Goal: Task Accomplishment & Management: Complete application form

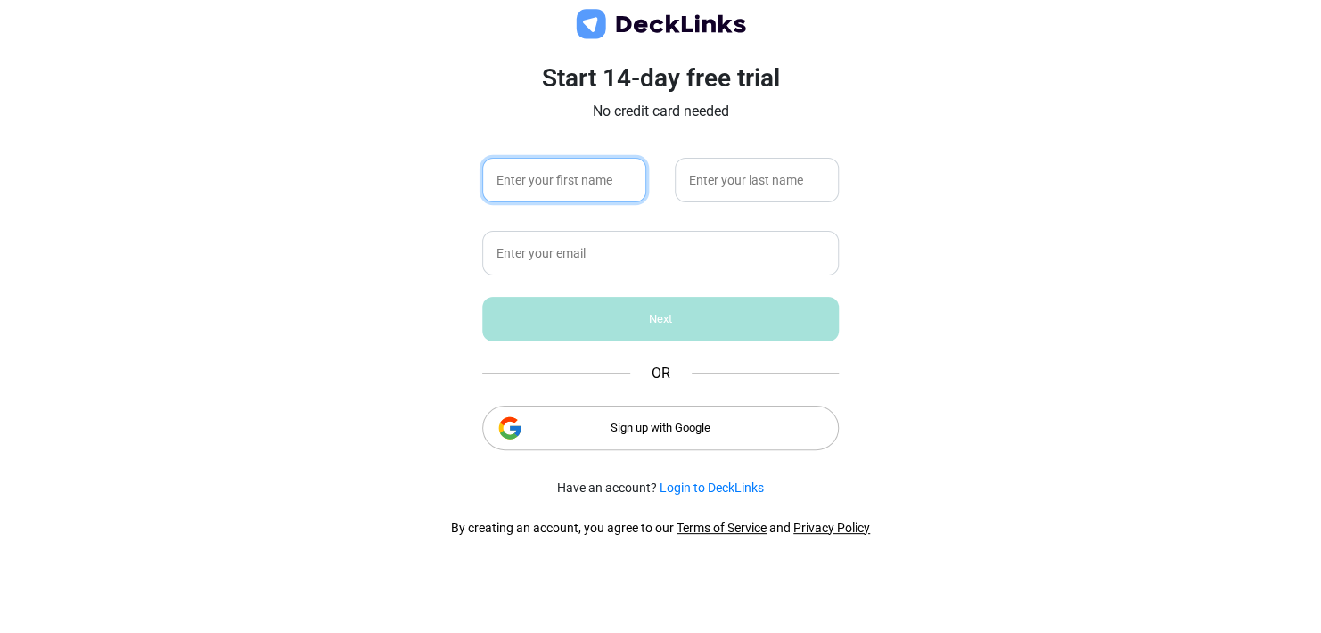
click at [542, 182] on input "text" at bounding box center [564, 180] width 164 height 45
click at [577, 421] on div "Sign up with Google" at bounding box center [660, 427] width 356 height 45
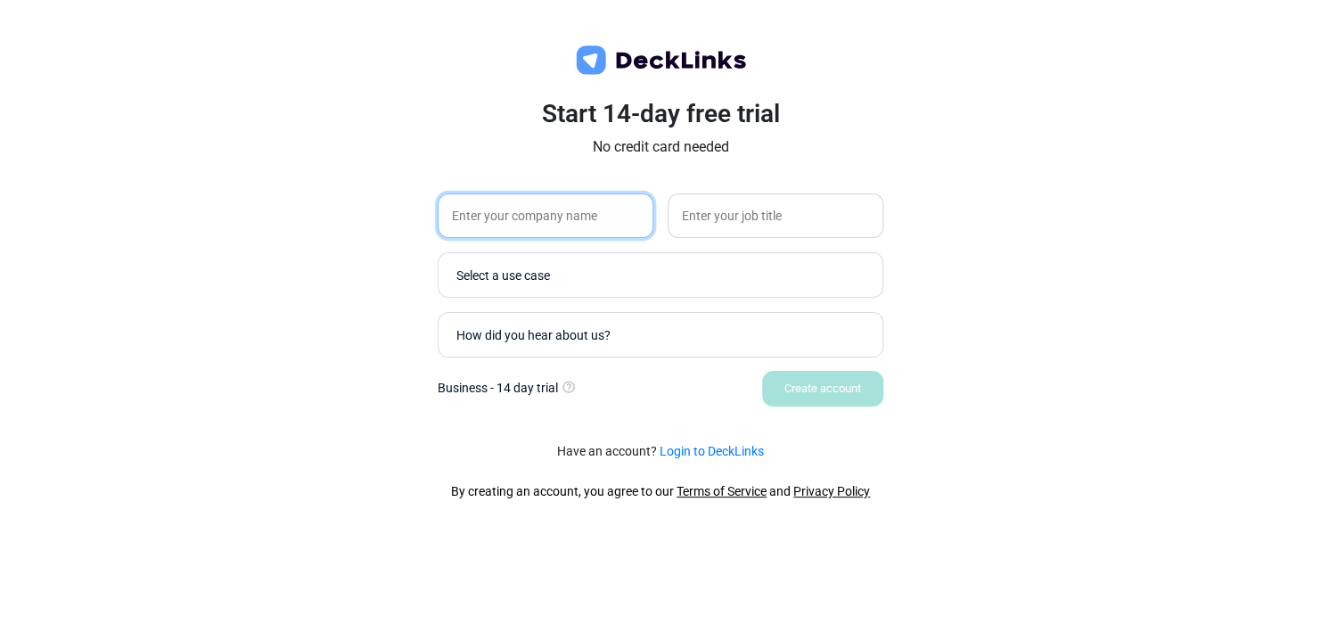
click at [588, 212] on input "text" at bounding box center [546, 215] width 216 height 45
type input "Piqual"
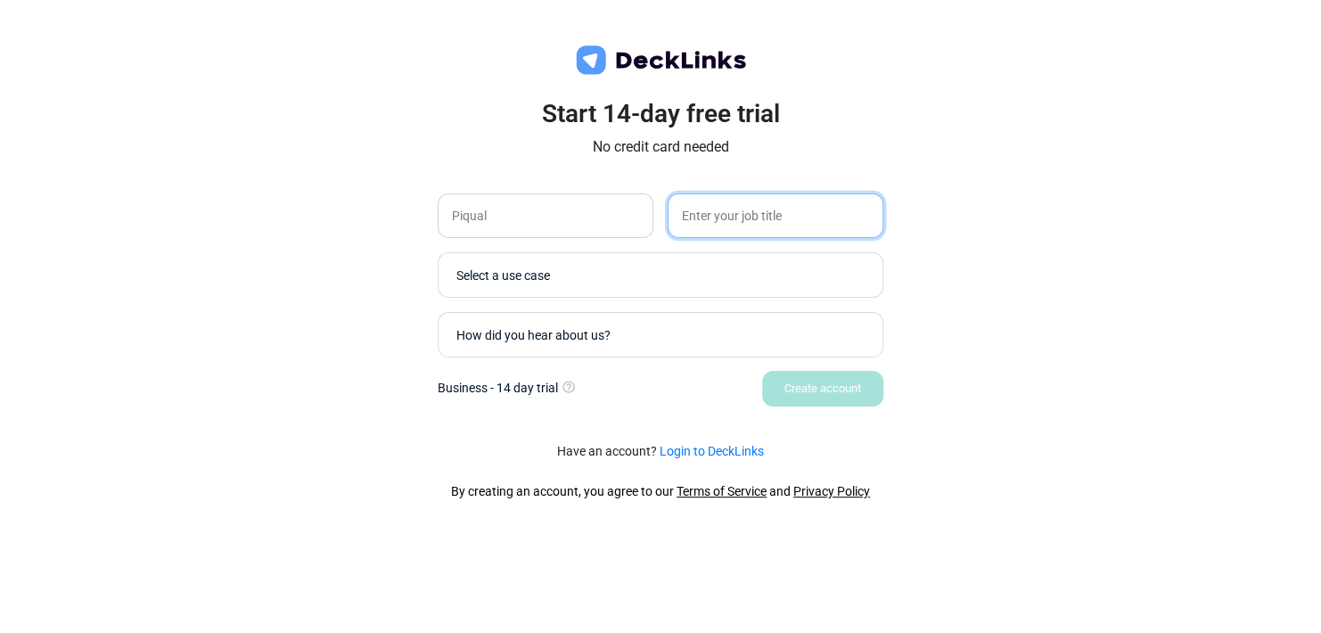
click at [724, 217] on input "text" at bounding box center [775, 215] width 216 height 45
type input "Marketing"
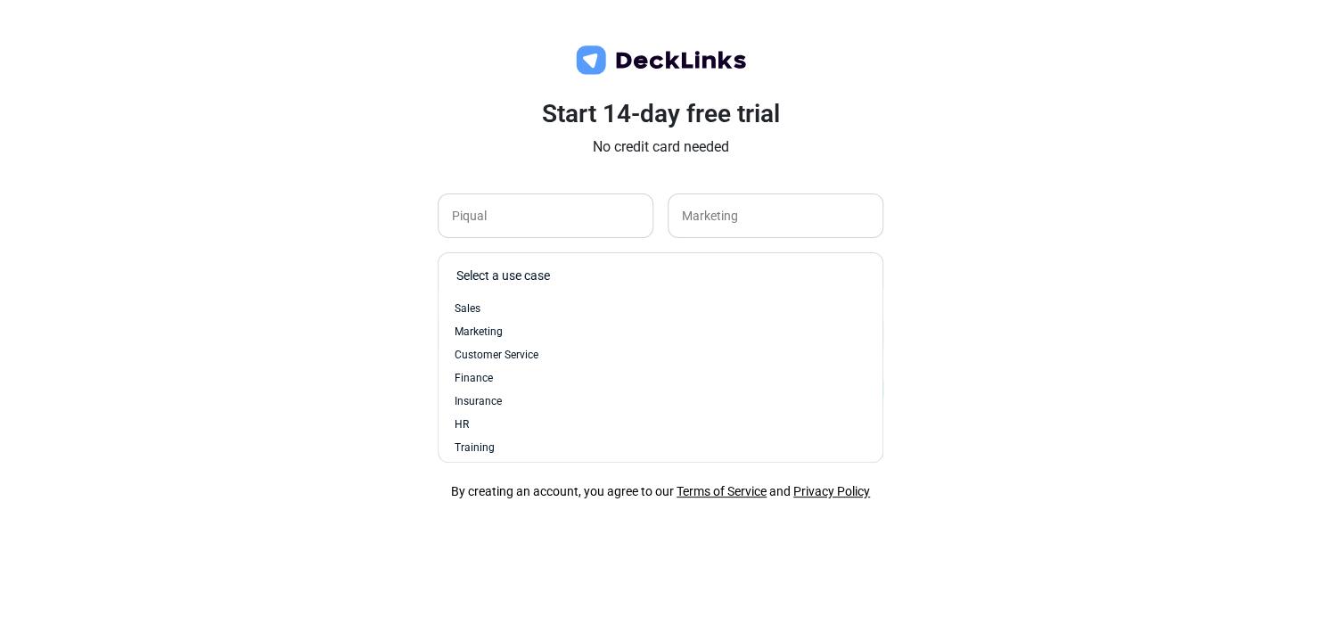
click at [681, 280] on div "Select a use case" at bounding box center [664, 275] width 417 height 19
click at [664, 308] on div "Sales" at bounding box center [660, 308] width 412 height 16
click at [660, 332] on div "How did you hear about us?" at bounding box center [664, 334] width 417 height 19
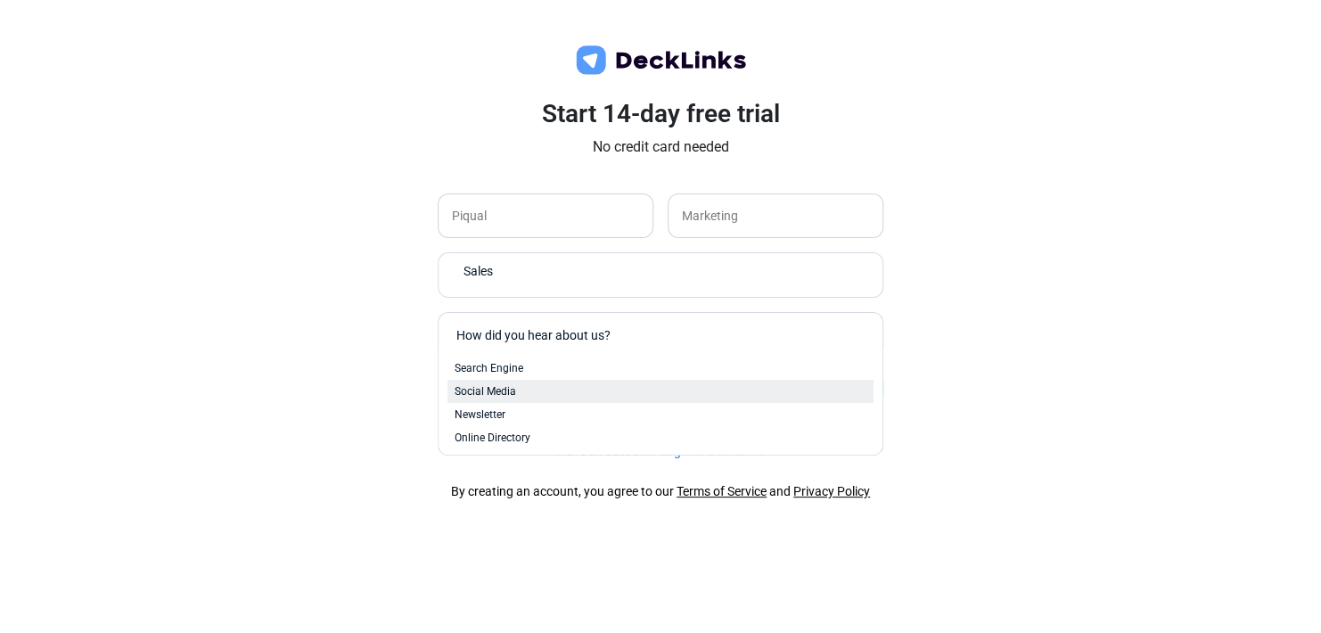
scroll to position [73, 0]
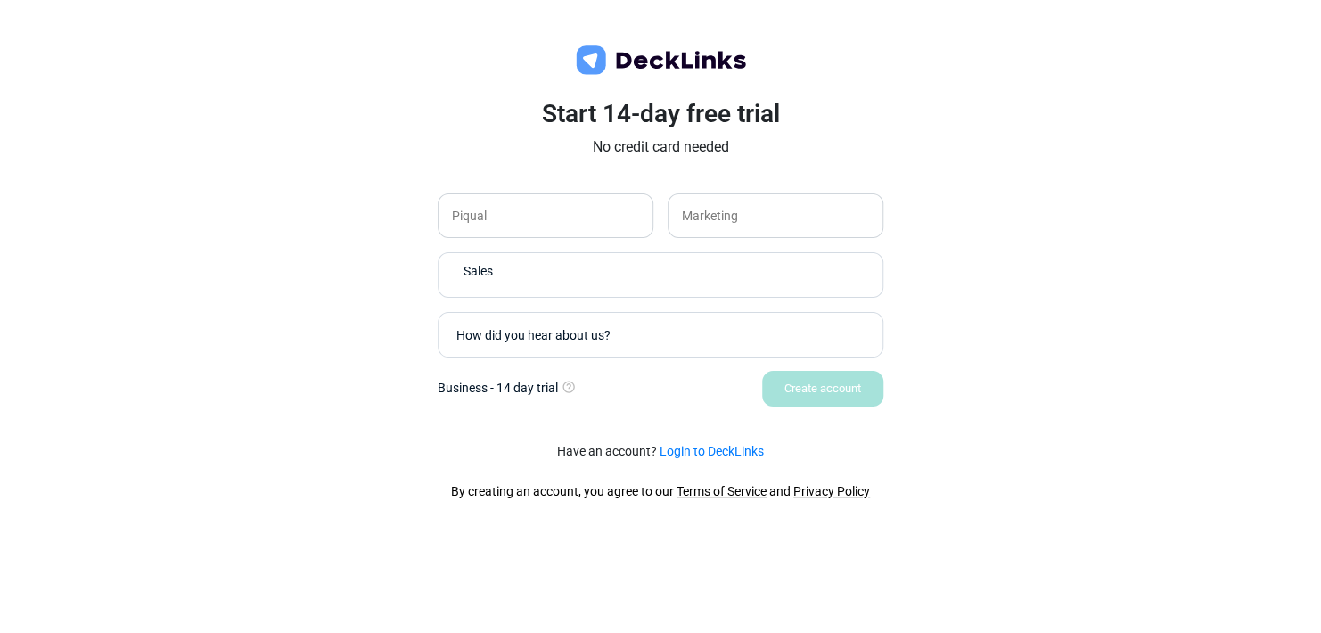
click at [733, 558] on div "Start 14-day free trial No credit card needed Piqual Marketing Sales How did yo…" at bounding box center [660, 316] width 1321 height 633
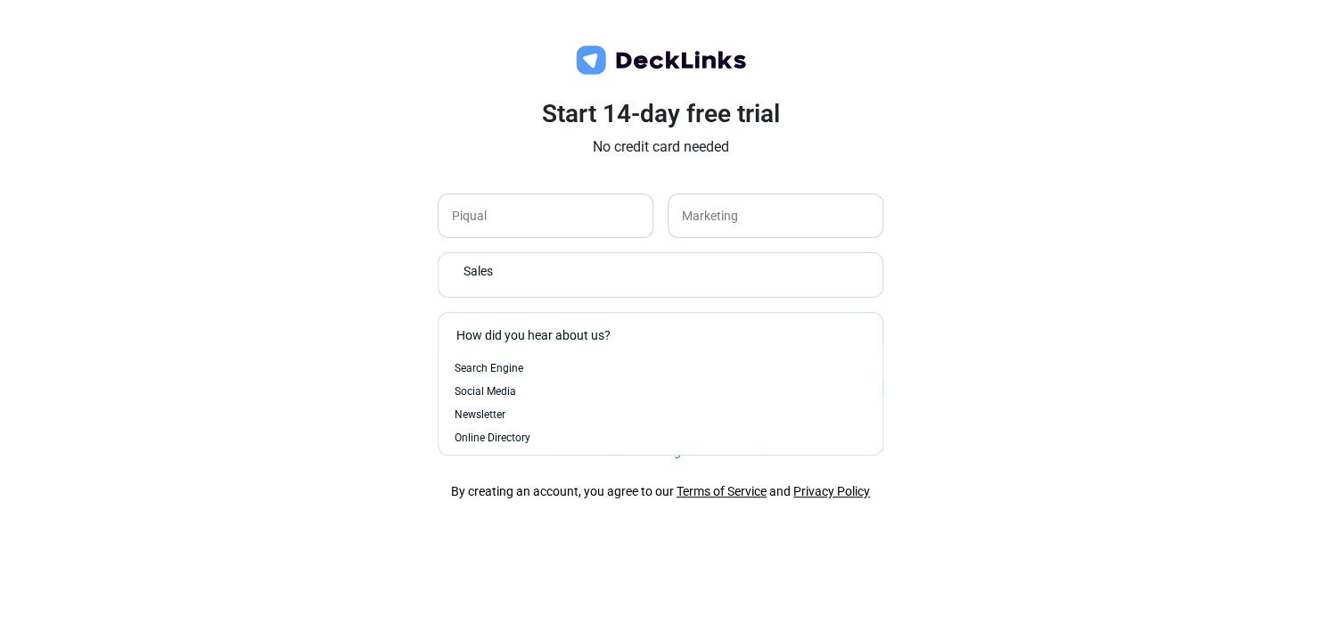
click at [572, 351] on div "How did you hear about us?" at bounding box center [655, 334] width 417 height 35
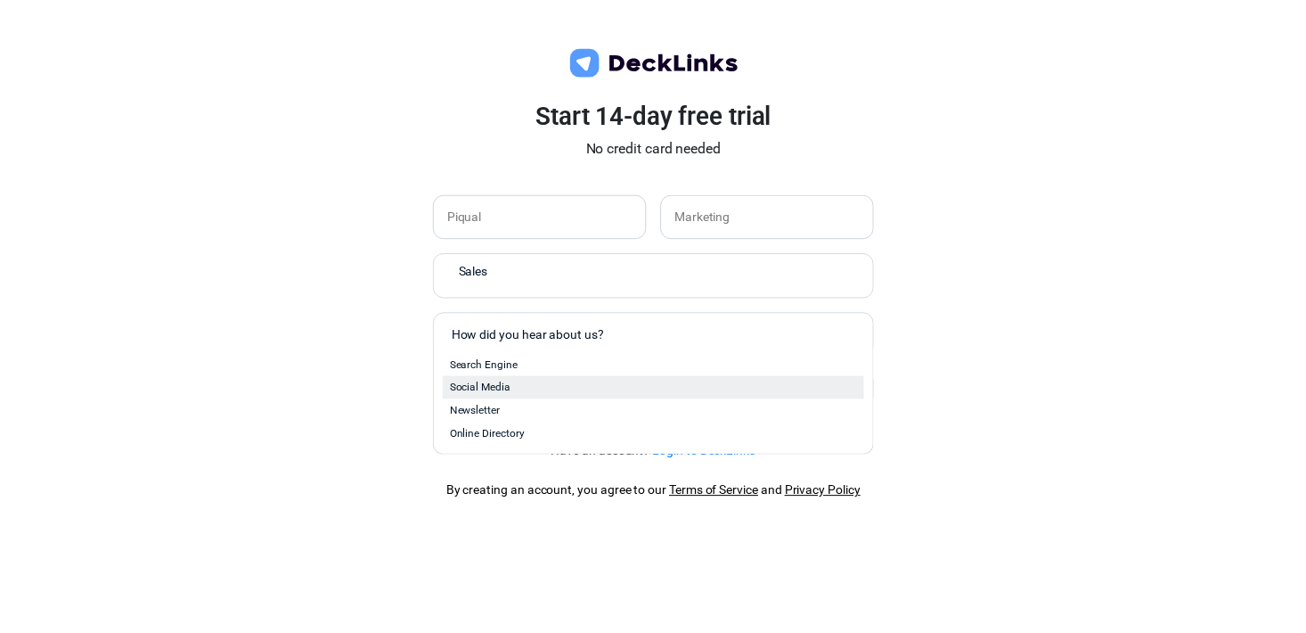
scroll to position [0, 0]
click at [568, 380] on div "Social Media" at bounding box center [660, 391] width 426 height 23
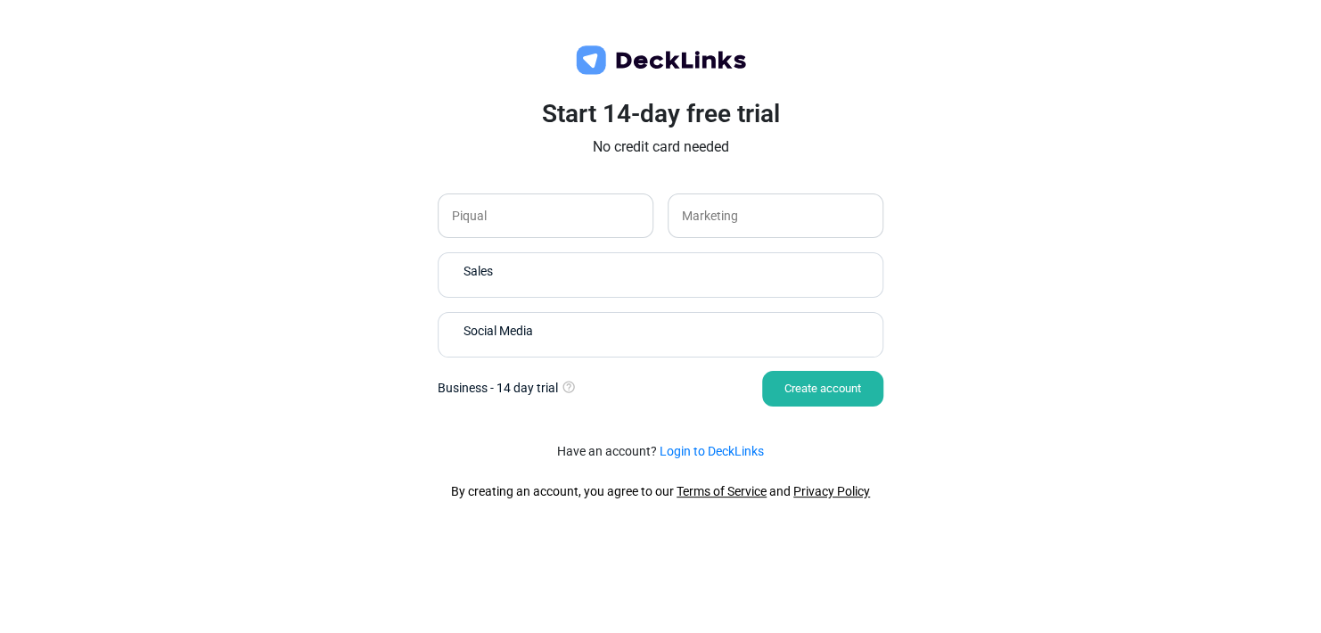
click at [822, 388] on div "Create account" at bounding box center [822, 389] width 121 height 36
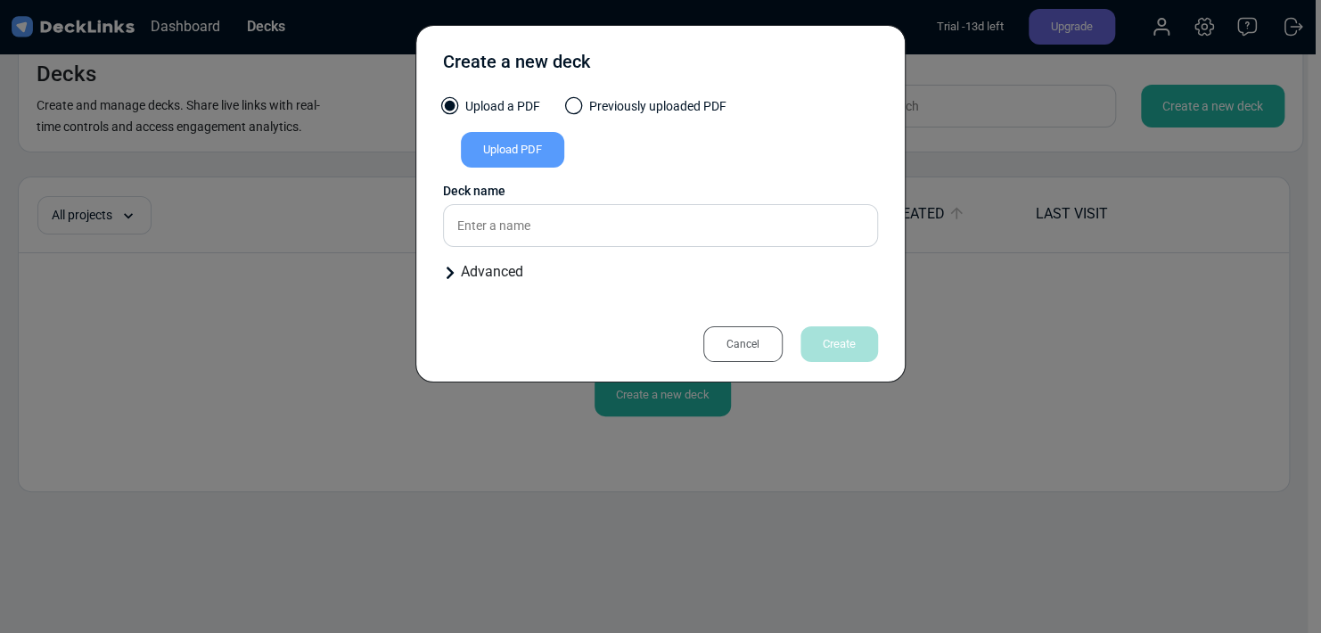
click at [578, 108] on span at bounding box center [574, 106] width 18 height 18
click at [0, 0] on input "Previously uploaded PDF" at bounding box center [0, 0] width 0 height 0
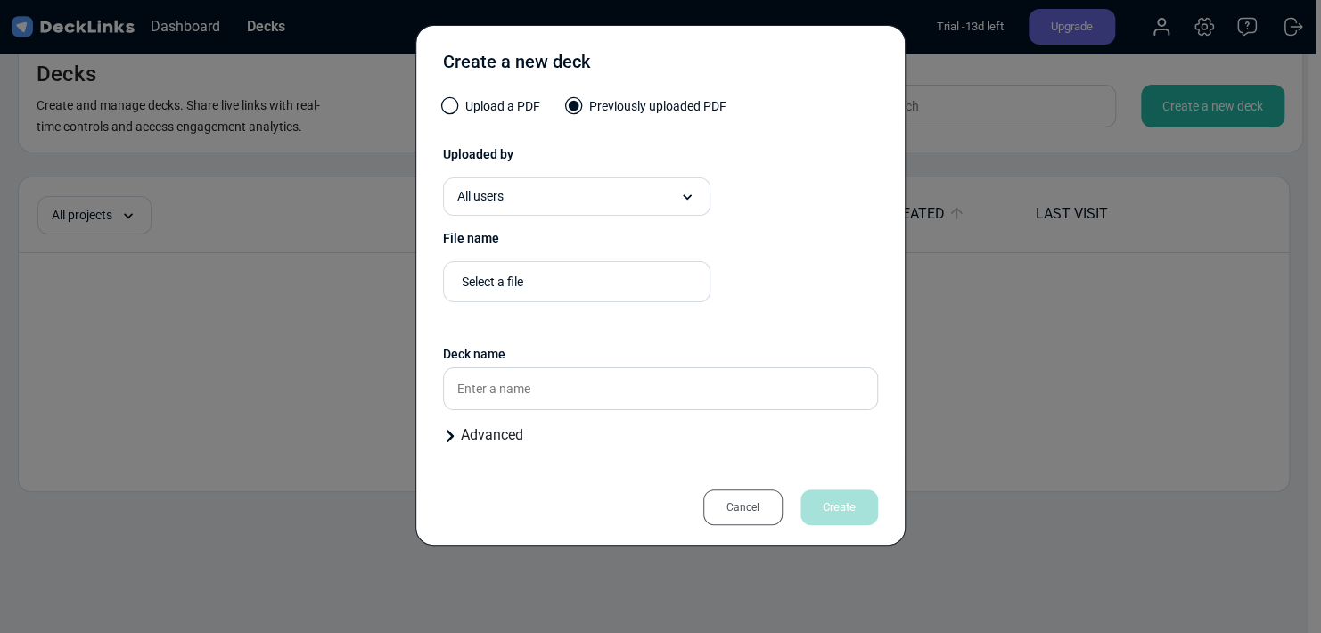
click at [478, 109] on label "Upload a PDF" at bounding box center [491, 111] width 97 height 28
click at [0, 0] on input "Upload a PDF" at bounding box center [0, 0] width 0 height 0
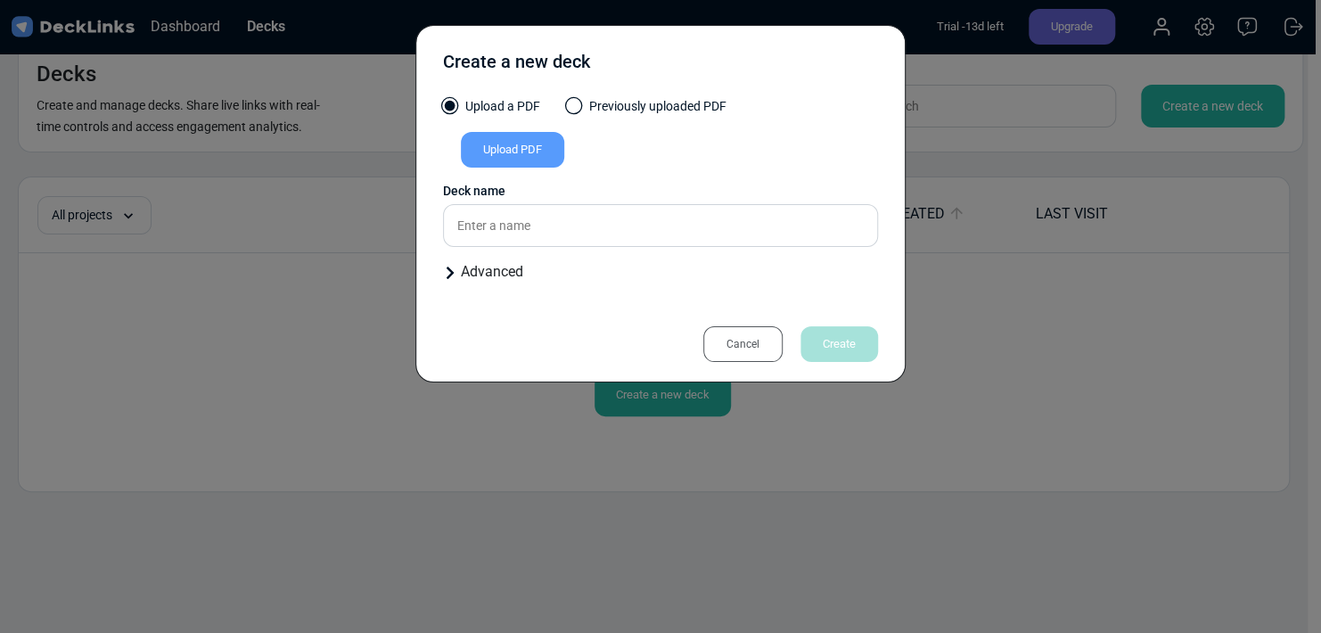
click at [570, 102] on span at bounding box center [574, 106] width 18 height 18
click at [0, 0] on input "Previously uploaded PDF" at bounding box center [0, 0] width 0 height 0
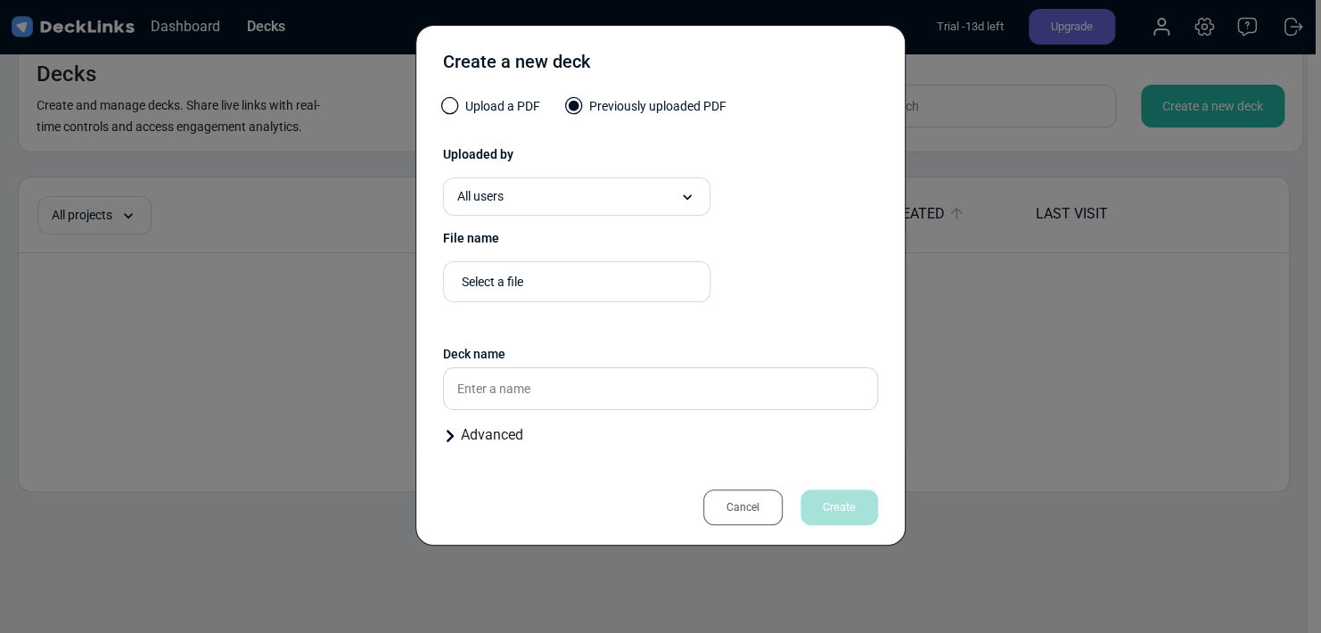
click at [622, 177] on div "All users" at bounding box center [576, 196] width 267 height 38
click at [623, 201] on div "All users" at bounding box center [576, 196] width 267 height 38
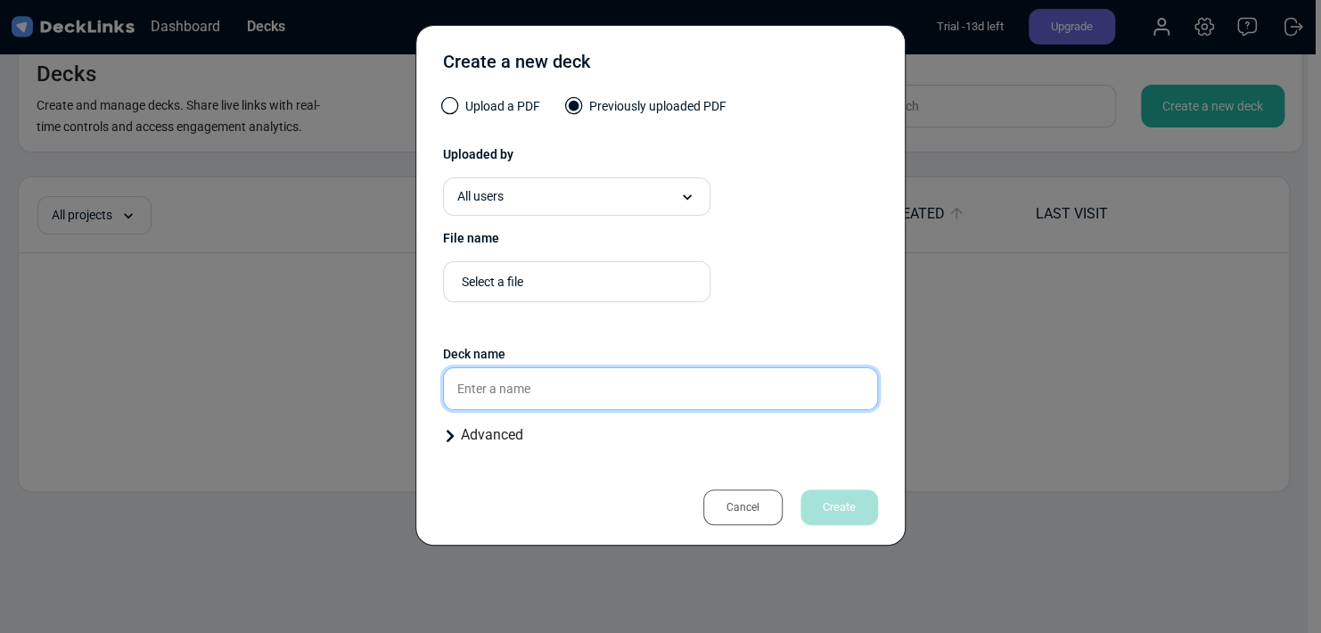
click at [642, 394] on input "text" at bounding box center [660, 388] width 435 height 43
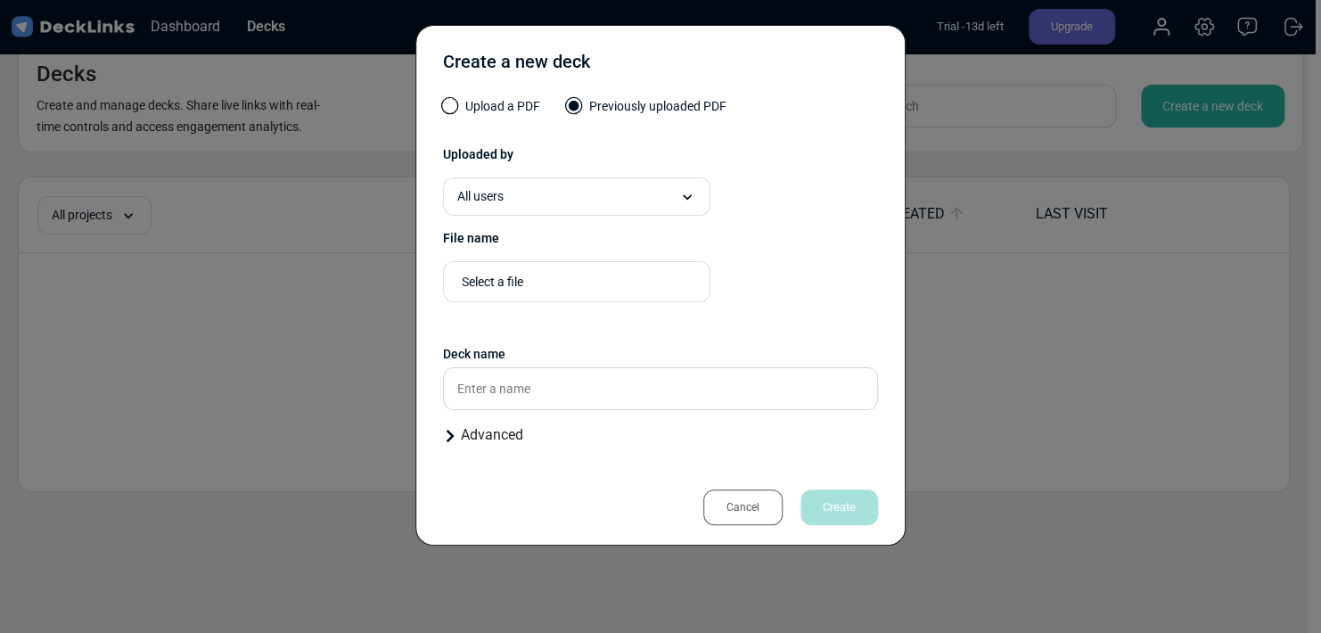
click at [975, 398] on div "Create a new deck Upload a PDF Previously uploaded PDF Uploaded by All users Al…" at bounding box center [660, 316] width 1321 height 633
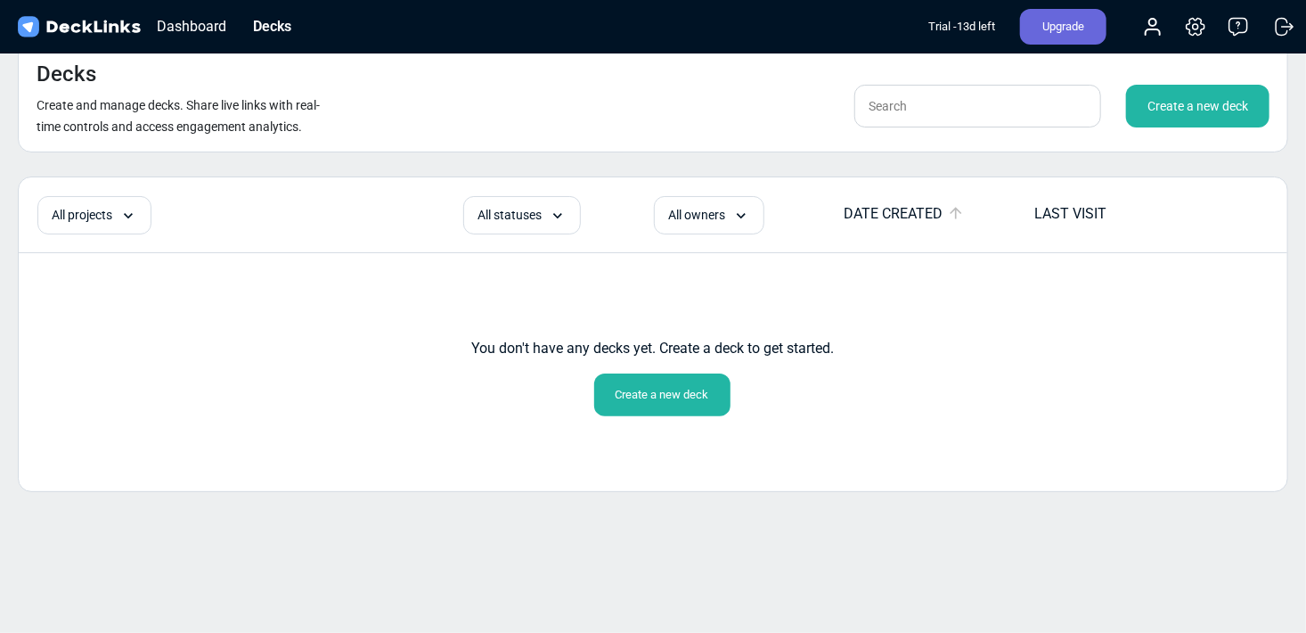
click at [1207, 117] on div "Create a new deck" at bounding box center [1197, 106] width 143 height 43
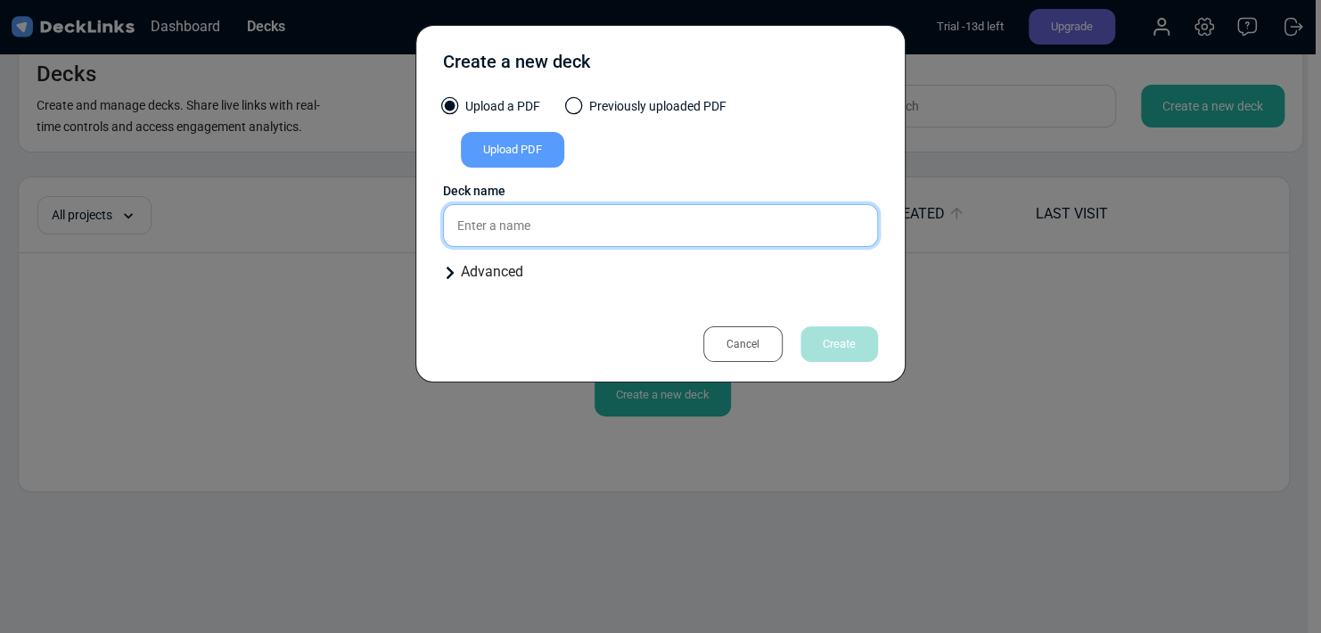
click at [628, 226] on input "text" at bounding box center [660, 225] width 435 height 43
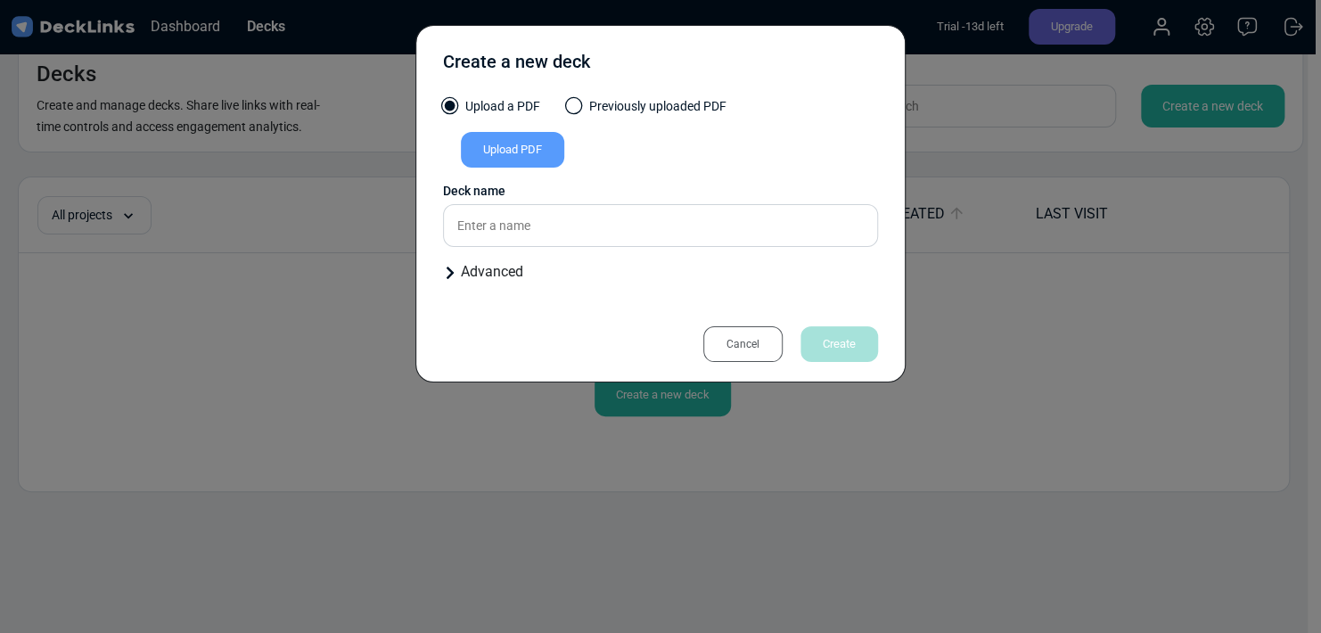
click at [512, 274] on div "Advanced" at bounding box center [660, 271] width 435 height 21
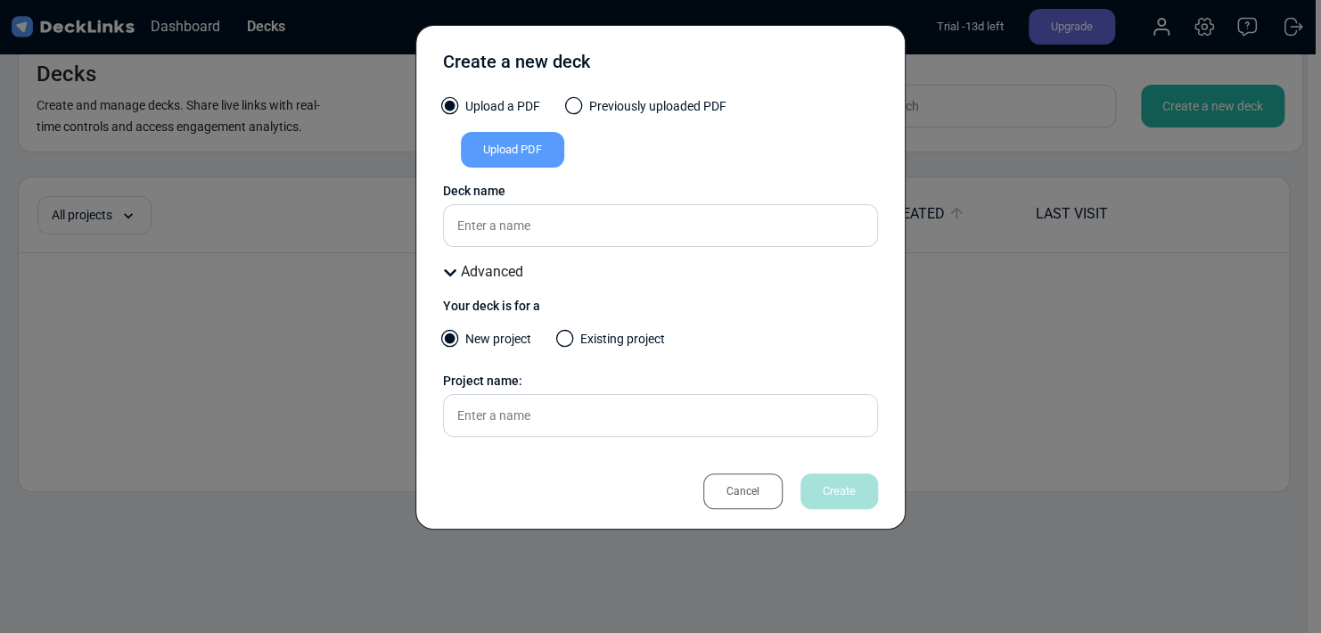
click at [749, 486] on div "Cancel" at bounding box center [742, 491] width 79 height 36
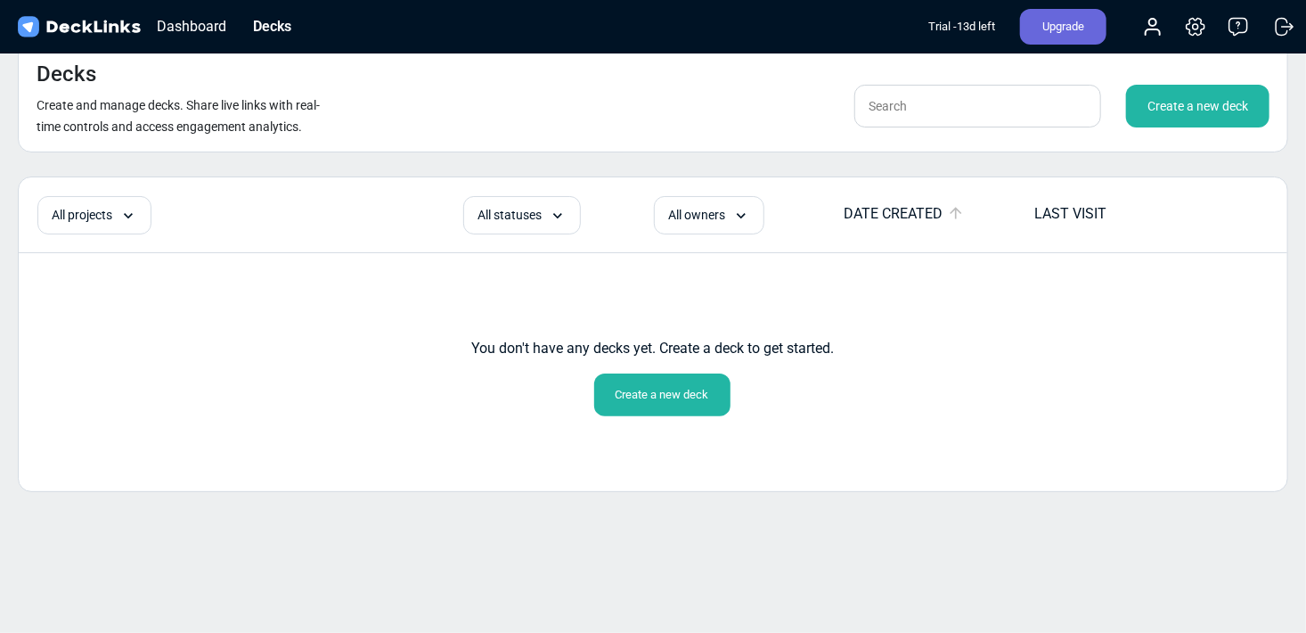
click at [115, 18] on img at bounding box center [78, 27] width 129 height 26
click at [114, 29] on img at bounding box center [78, 27] width 129 height 26
click at [29, 31] on img at bounding box center [78, 27] width 129 height 26
click at [208, 30] on div "Dashboard" at bounding box center [191, 26] width 87 height 22
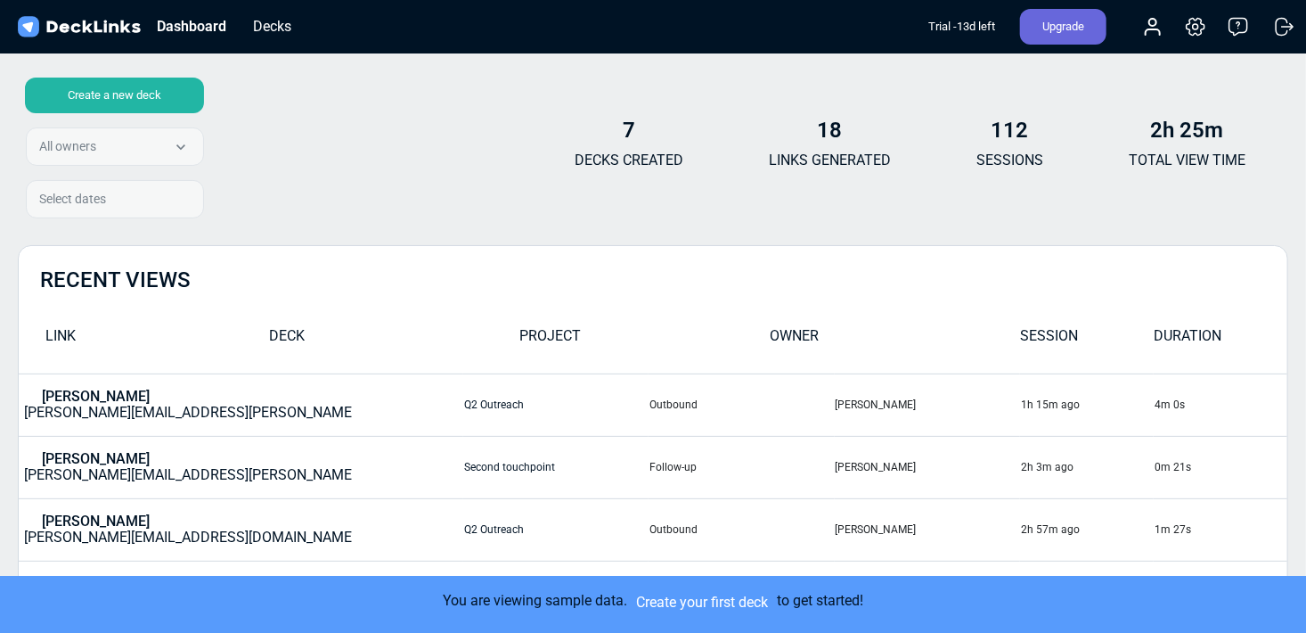
click at [650, 150] on p "DECKS CREATED" at bounding box center [629, 160] width 109 height 21
click at [98, 30] on img at bounding box center [78, 27] width 129 height 26
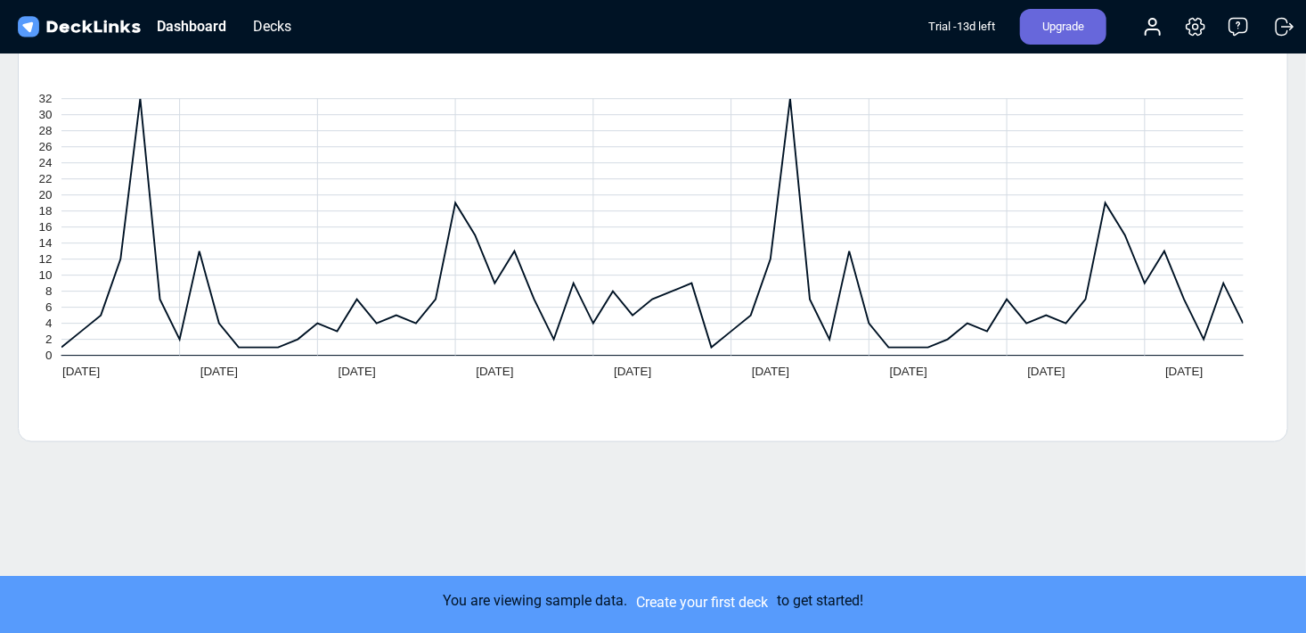
scroll to position [914, 0]
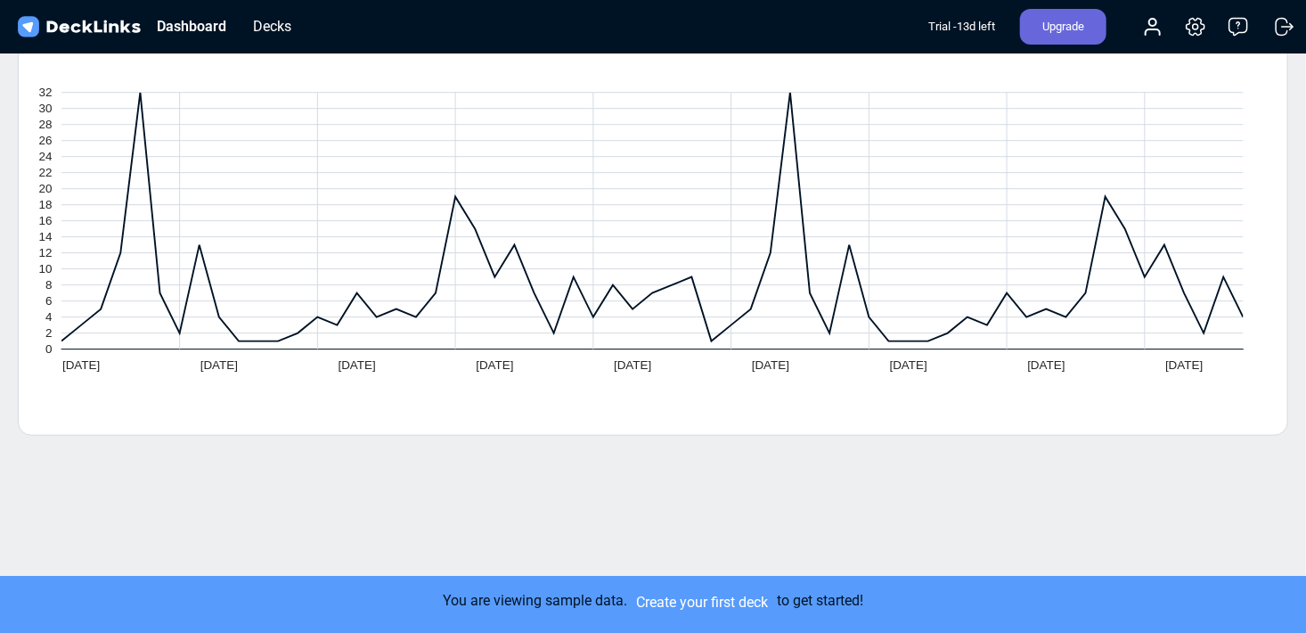
click at [799, 277] on icon at bounding box center [652, 217] width 1183 height 249
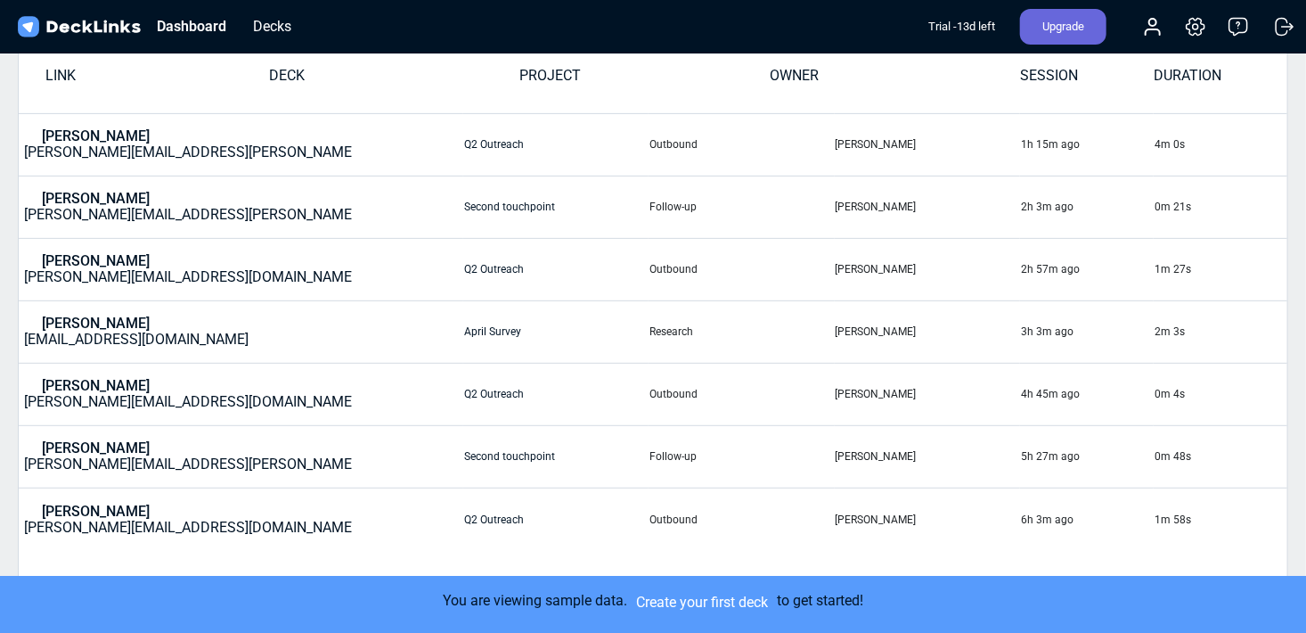
scroll to position [0, 0]
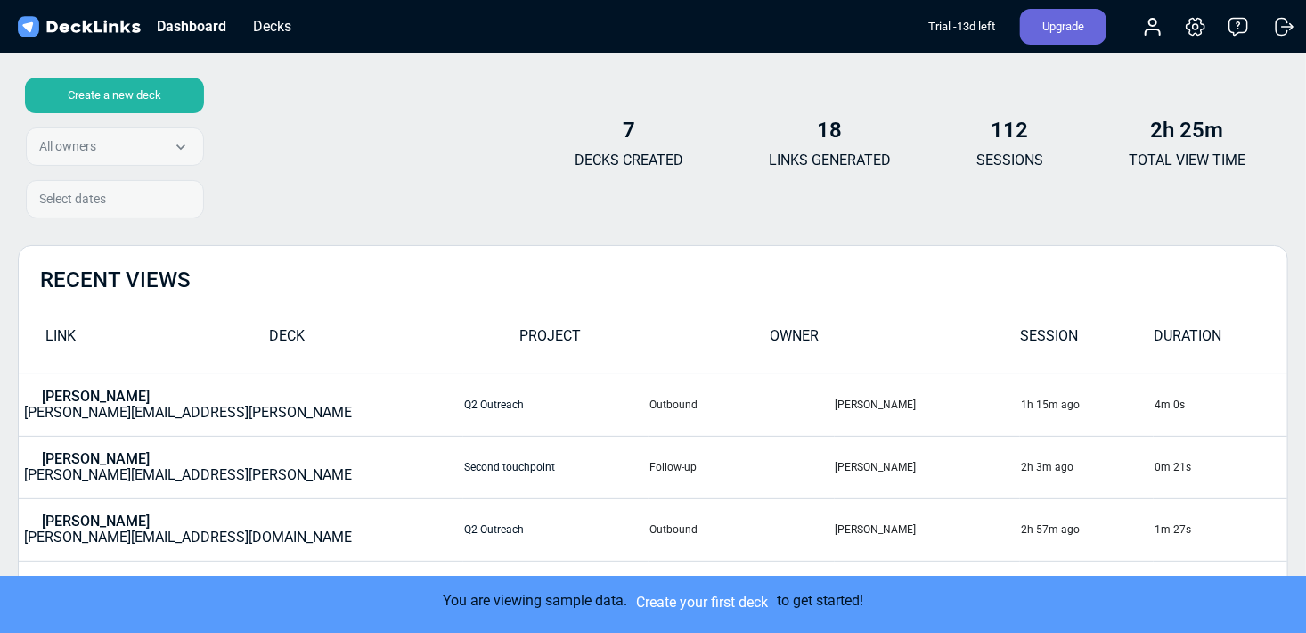
click at [120, 100] on div "Create a new deck" at bounding box center [114, 96] width 179 height 36
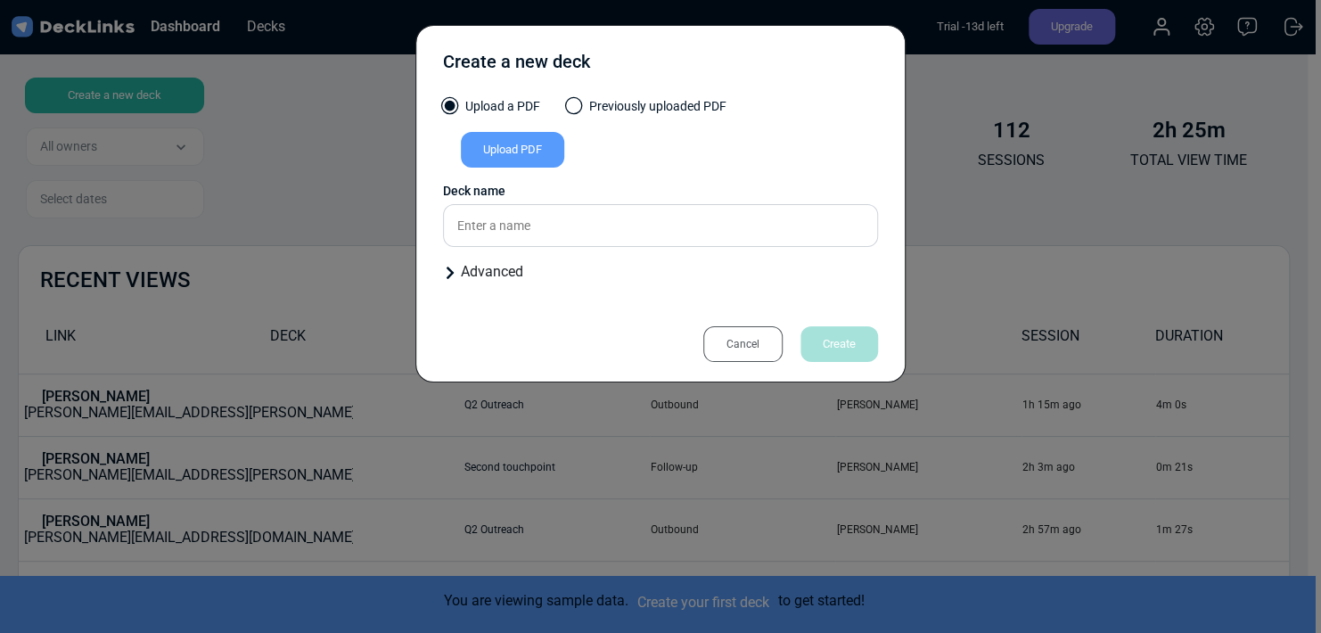
click at [740, 331] on div "Cancel" at bounding box center [742, 344] width 79 height 36
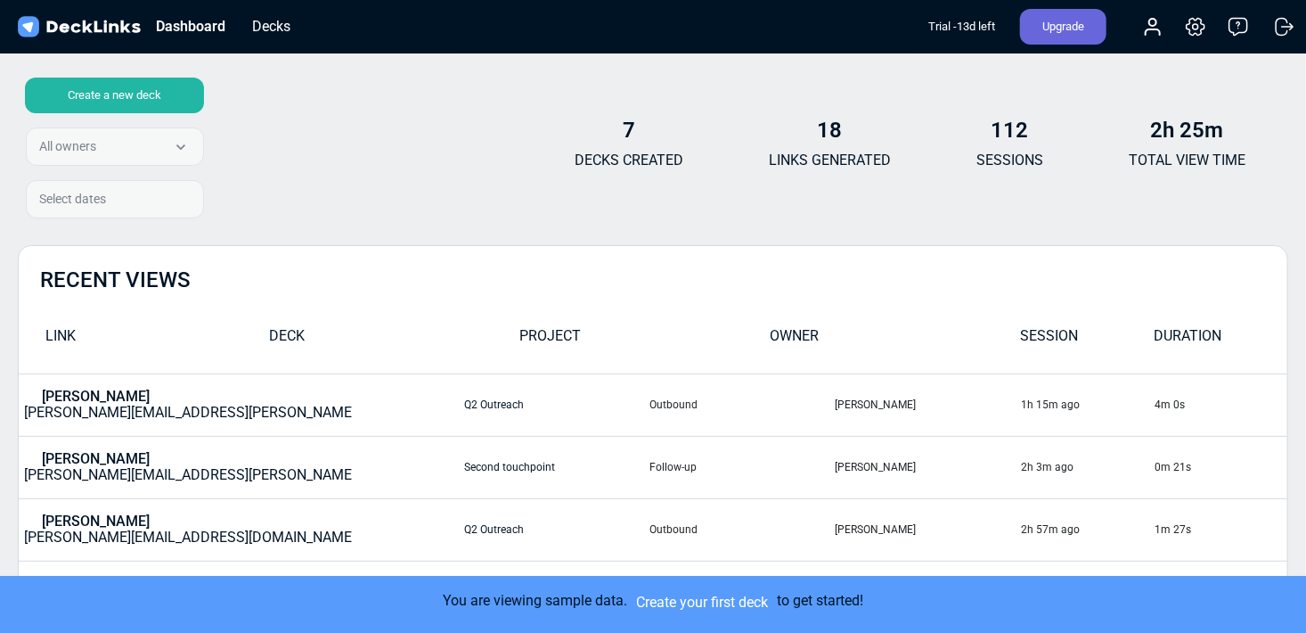
click at [70, 30] on img at bounding box center [78, 27] width 129 height 26
click at [19, 29] on img at bounding box center [78, 27] width 129 height 26
click at [104, 37] on img at bounding box center [78, 27] width 129 height 26
